Goal: Information Seeking & Learning: Learn about a topic

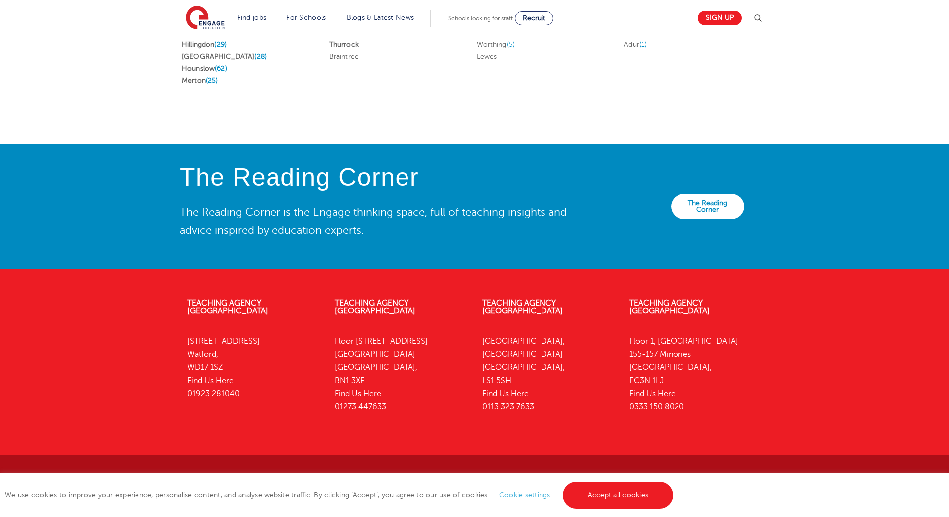
scroll to position [2105, 0]
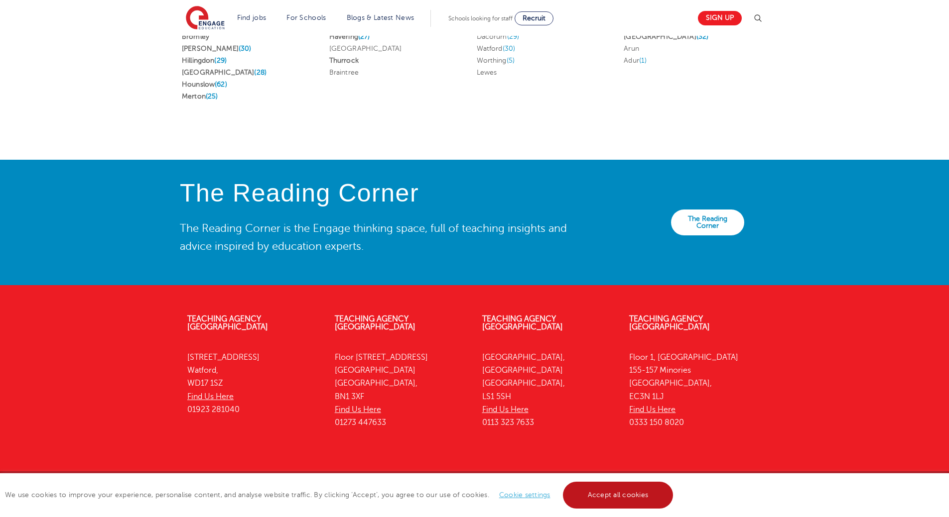
click at [637, 491] on link "Accept all cookies" at bounding box center [618, 495] width 111 height 27
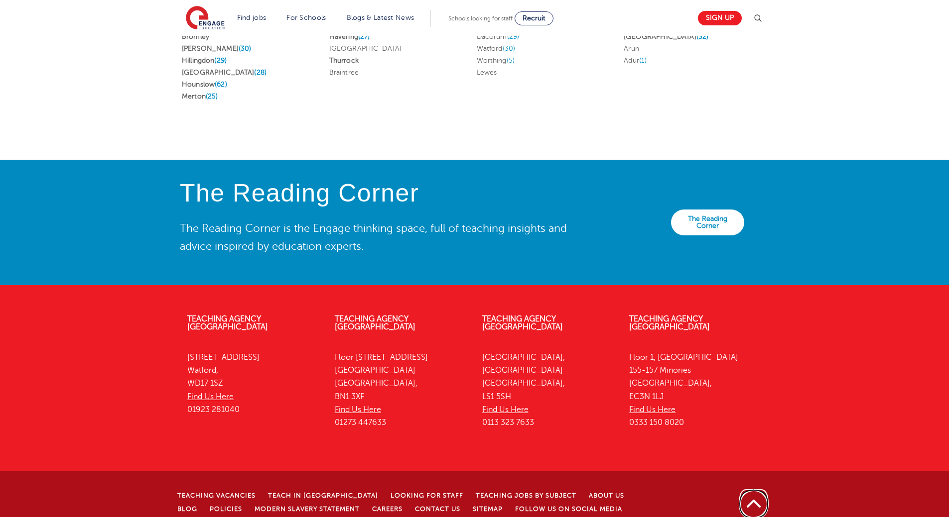
click at [756, 489] on link "Back to top" at bounding box center [753, 504] width 31 height 31
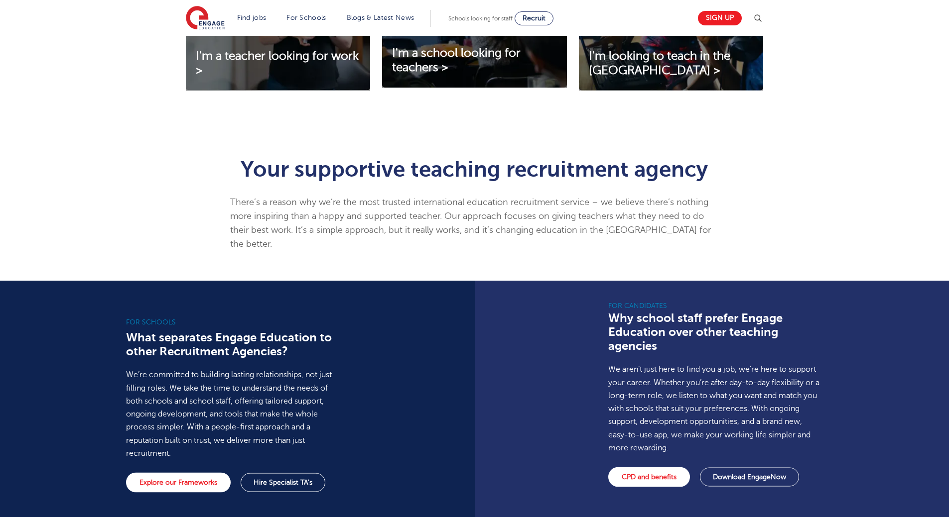
scroll to position [0, 0]
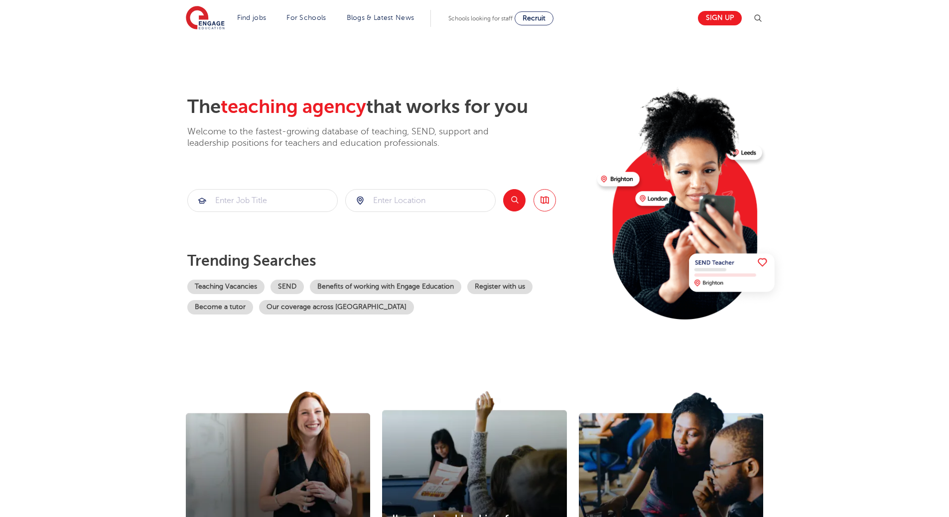
drag, startPoint x: 5, startPoint y: 127, endPoint x: 19, endPoint y: 118, distance: 16.4
click at [5, 127] on section "The teaching agency that works for you Welcome to the fastest-growing database …" at bounding box center [474, 200] width 949 height 329
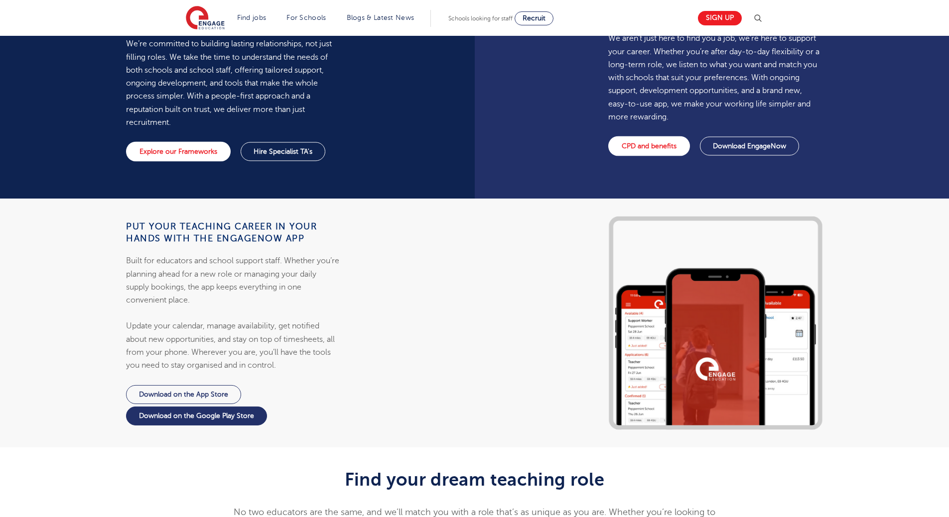
scroll to position [747, 0]
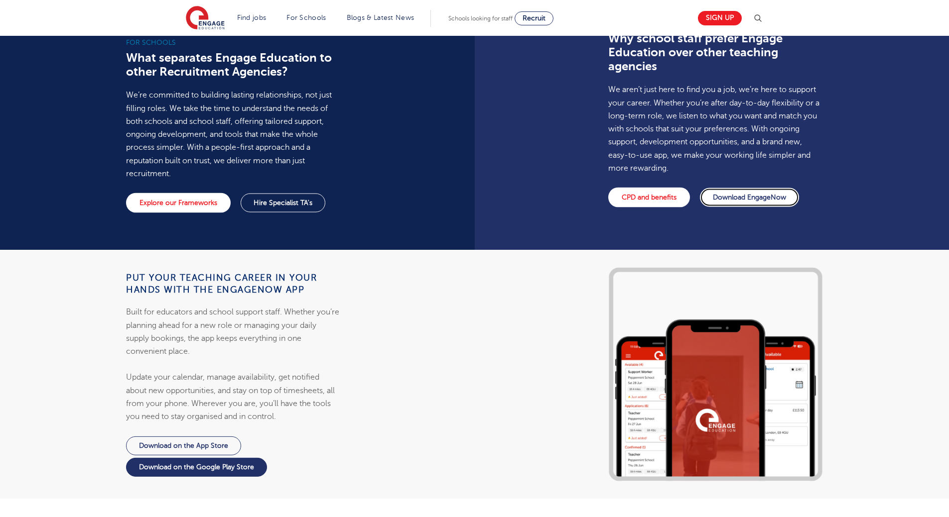
click at [754, 189] on link "Download EngageNow" at bounding box center [749, 197] width 99 height 19
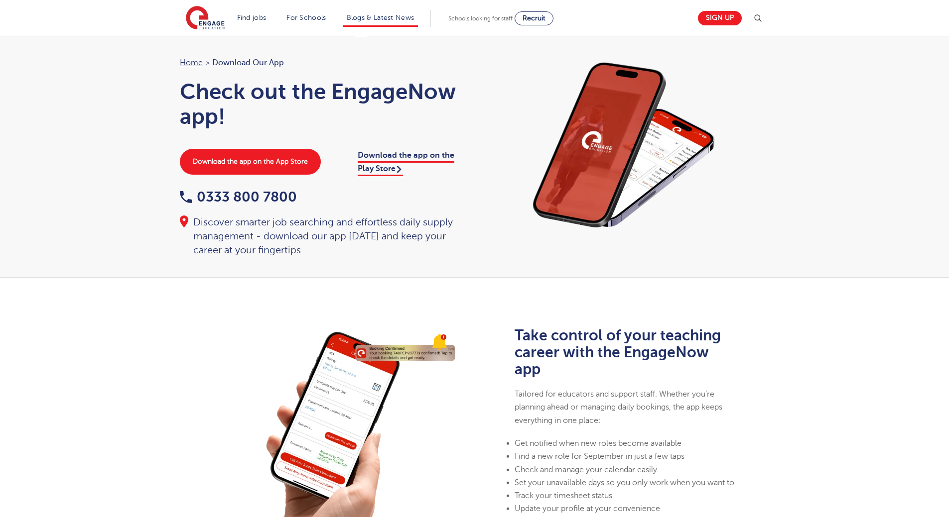
click at [365, 13] on li "Blogs & Latest News" at bounding box center [381, 18] width 76 height 17
click at [398, 23] on li "Blogs & Latest News" at bounding box center [381, 18] width 76 height 17
click at [374, 12] on li "Blogs & Latest News" at bounding box center [381, 18] width 76 height 17
click at [217, 20] on img at bounding box center [205, 18] width 39 height 25
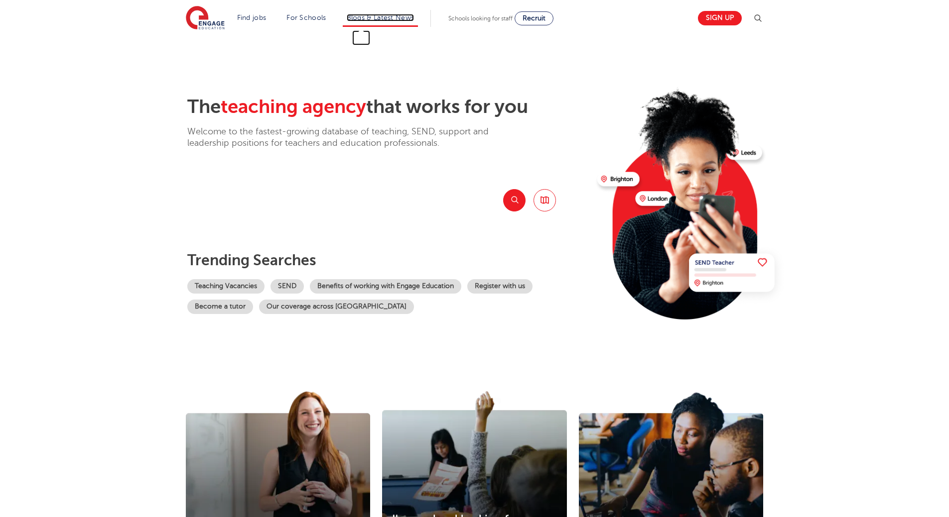
click at [381, 18] on link "Blogs & Latest News" at bounding box center [381, 17] width 68 height 7
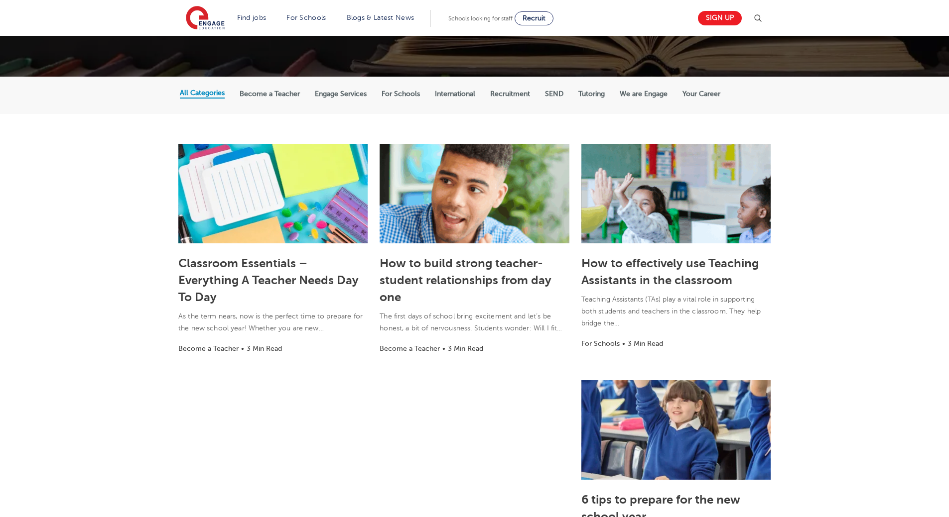
scroll to position [166, 0]
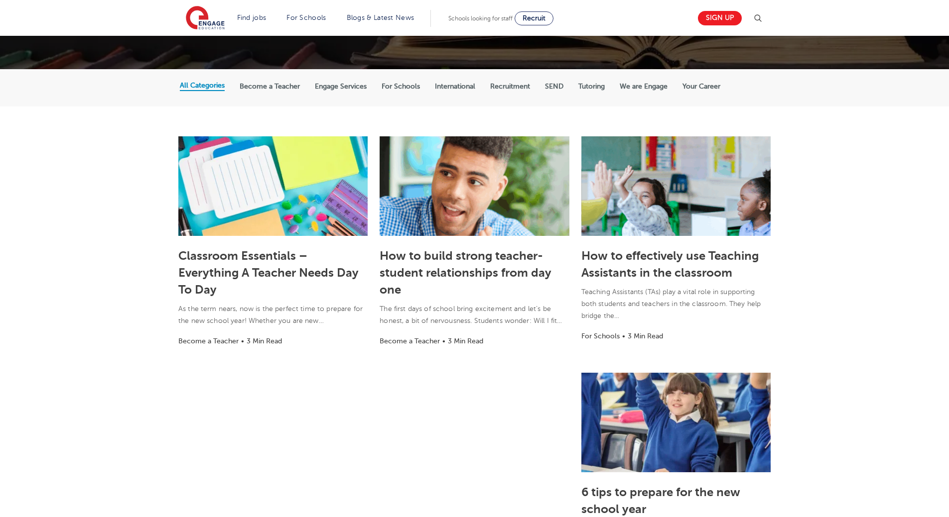
click at [701, 86] on label "Your Career" at bounding box center [701, 86] width 38 height 9
click at [0, 0] on input "Your Career" at bounding box center [0, 0] width 0 height 0
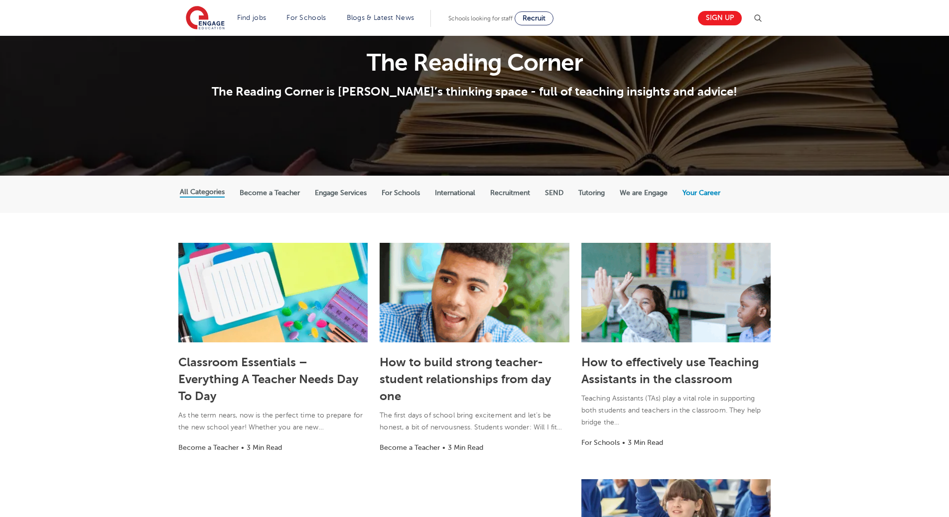
scroll to position [83, 0]
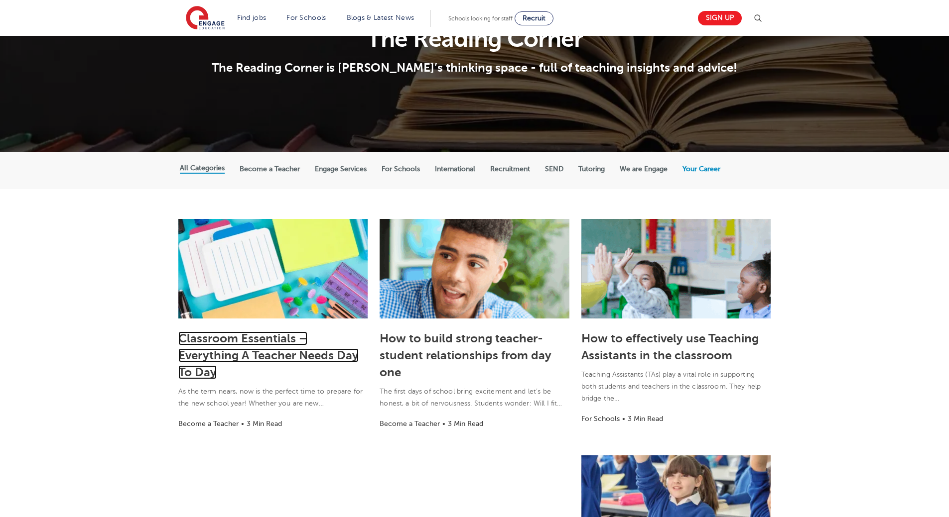
click at [245, 356] on link "Classroom Essentials – Everything A Teacher Needs Day To Day" at bounding box center [268, 356] width 180 height 48
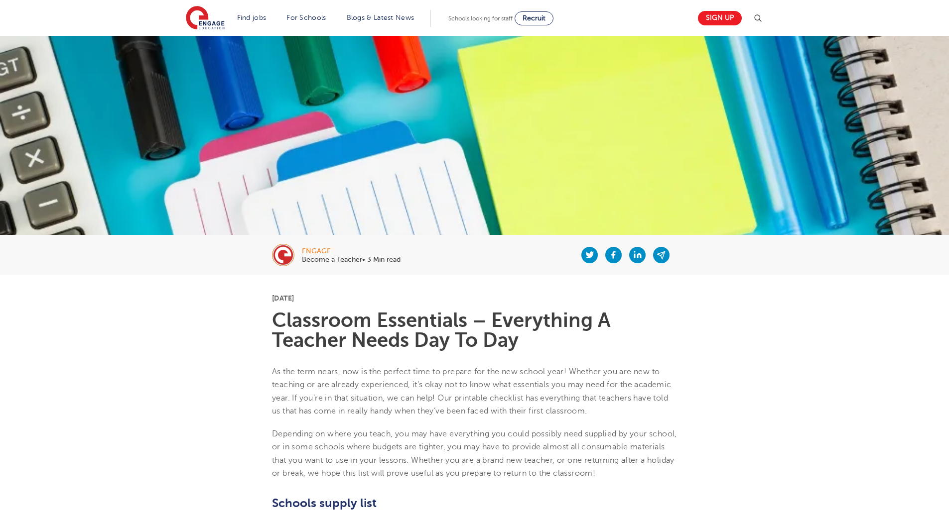
scroll to position [498, 0]
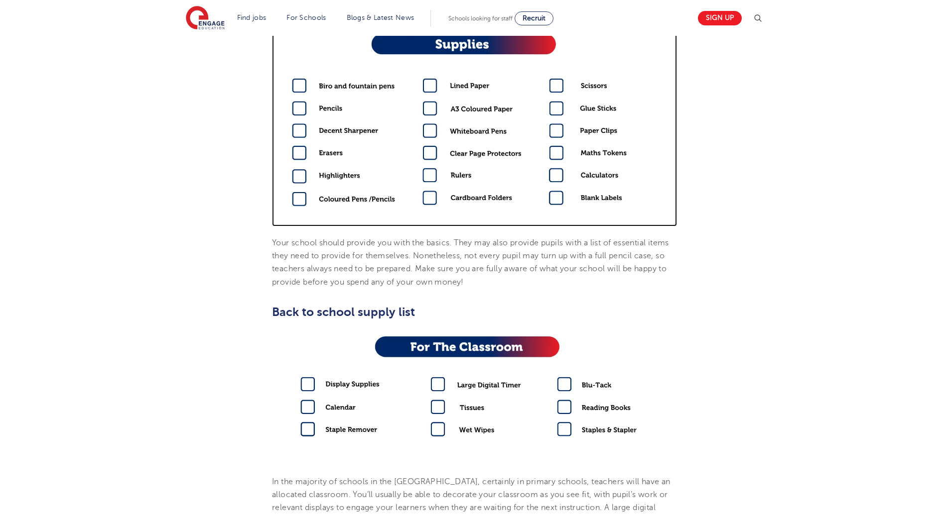
click at [432, 86] on img at bounding box center [474, 125] width 405 height 203
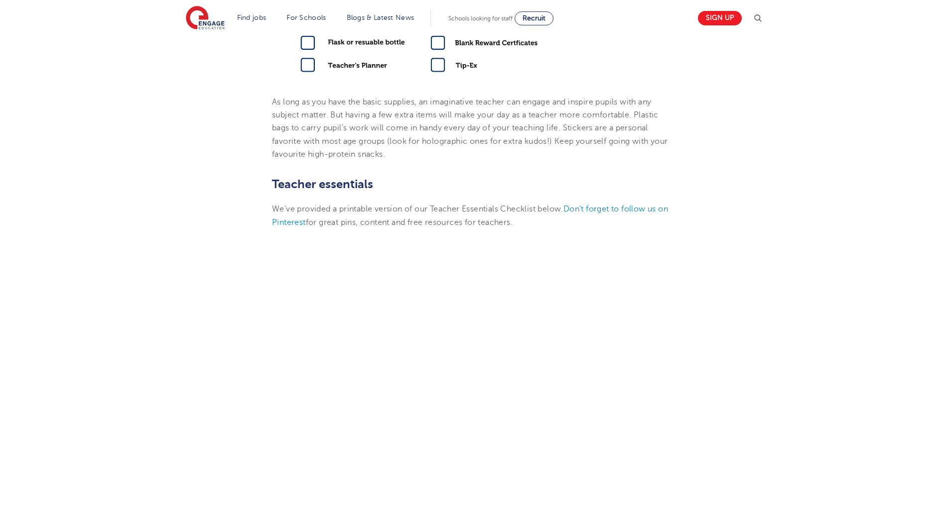
scroll to position [1121, 0]
